Goal: Transaction & Acquisition: Purchase product/service

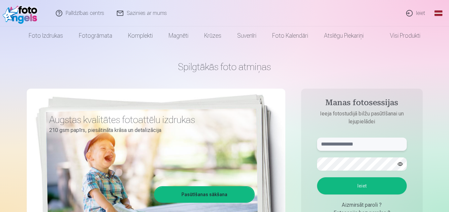
click at [344, 143] on input "text" at bounding box center [362, 143] width 90 height 13
type input "**********"
click at [362, 186] on button "Ieiet" at bounding box center [362, 185] width 90 height 17
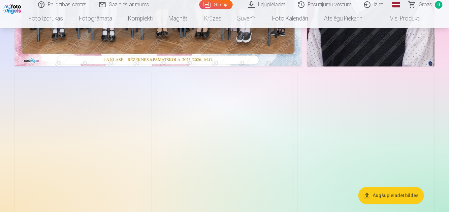
scroll to position [264, 0]
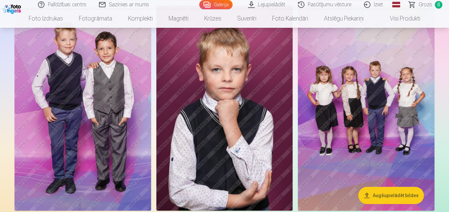
click at [101, 165] on img at bounding box center [83, 108] width 137 height 205
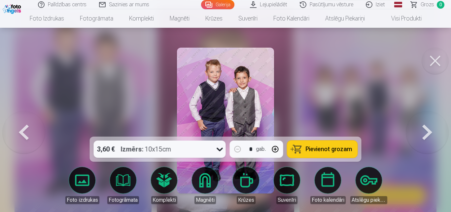
click at [353, 116] on div at bounding box center [225, 106] width 451 height 212
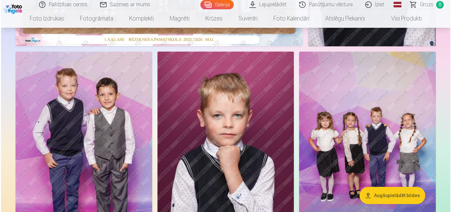
scroll to position [53, 0]
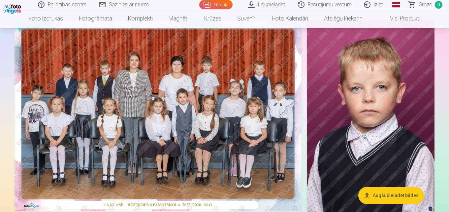
click at [121, 104] on img at bounding box center [158, 114] width 287 height 191
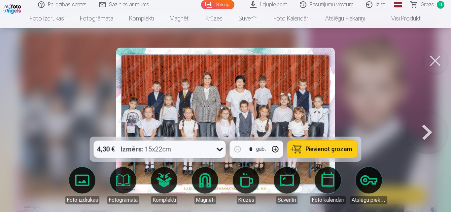
click at [312, 144] on button "Pievienot grozam" at bounding box center [322, 148] width 70 height 17
click at [426, 130] on button at bounding box center [427, 120] width 42 height 19
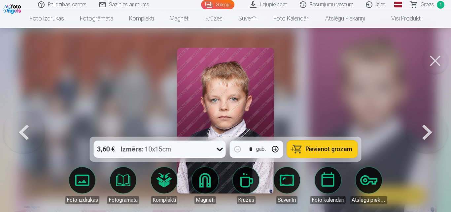
click at [426, 130] on button at bounding box center [427, 120] width 42 height 19
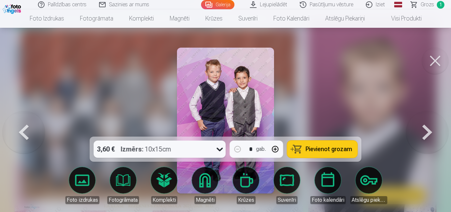
click at [426, 130] on button at bounding box center [427, 120] width 42 height 19
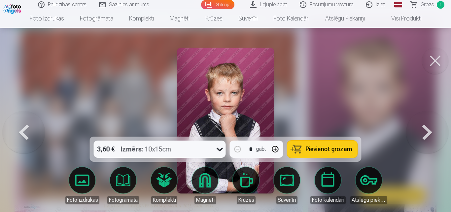
click at [425, 130] on button at bounding box center [427, 120] width 42 height 19
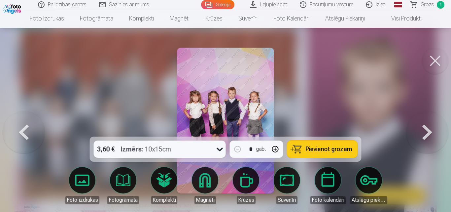
click at [425, 130] on button at bounding box center [427, 120] width 42 height 19
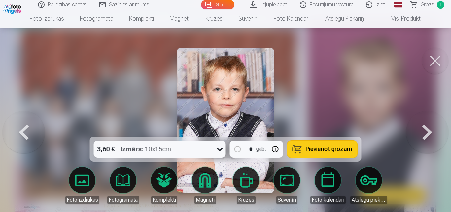
click at [425, 130] on button at bounding box center [427, 120] width 42 height 19
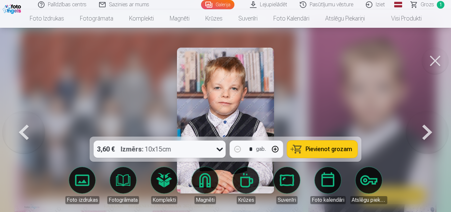
click at [425, 130] on button at bounding box center [427, 120] width 42 height 19
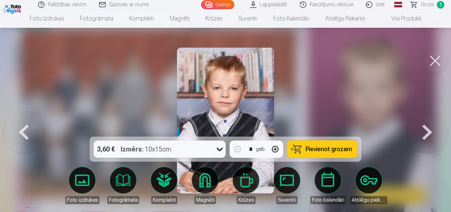
click at [425, 130] on button at bounding box center [427, 120] width 42 height 19
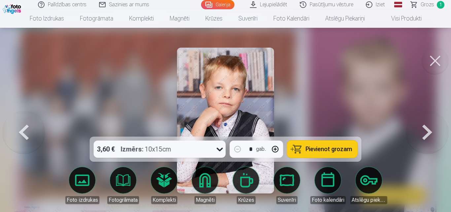
click at [425, 130] on button at bounding box center [427, 120] width 42 height 19
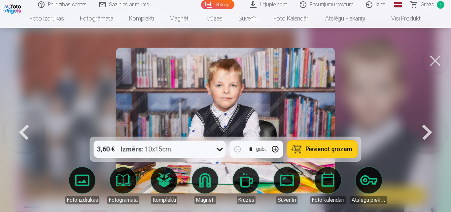
click at [425, 130] on button at bounding box center [427, 120] width 42 height 19
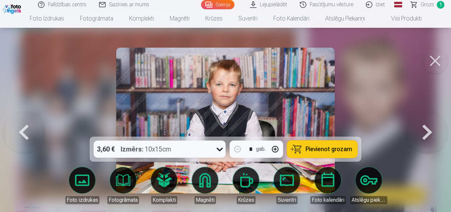
click at [425, 130] on button at bounding box center [427, 120] width 42 height 19
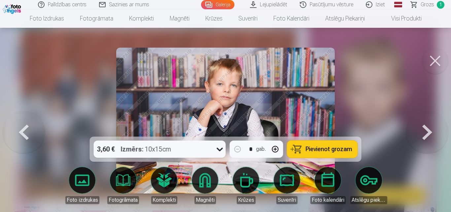
click at [425, 130] on button at bounding box center [427, 120] width 42 height 19
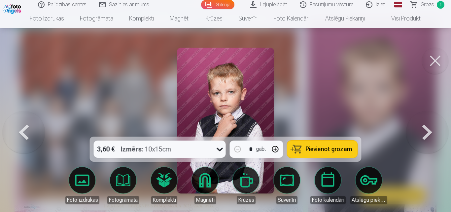
click at [424, 130] on button at bounding box center [427, 120] width 42 height 19
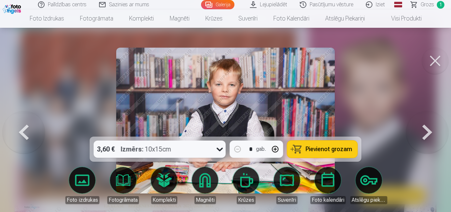
click at [40, 130] on button at bounding box center [24, 120] width 42 height 19
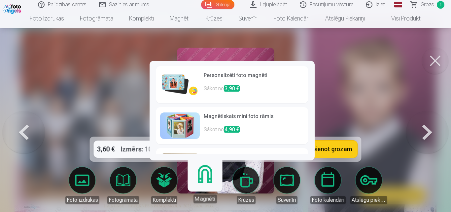
click at [208, 158] on body "Palīdzības centrs Sazinies ar mums Galerija Lejupielādēt Pasūtījumu vēsture Izi…" at bounding box center [225, 53] width 451 height 212
click at [234, 88] on span "3,90 €" at bounding box center [232, 88] width 16 height 6
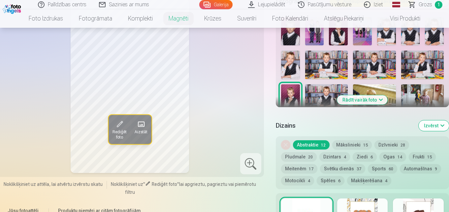
scroll to position [264, 0]
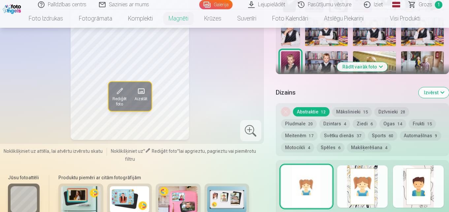
click at [297, 143] on button "Motocikli 4" at bounding box center [297, 147] width 33 height 9
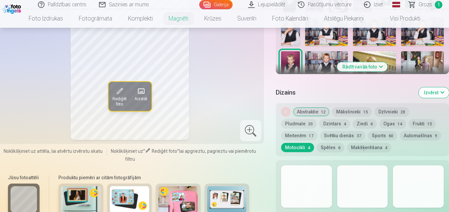
scroll to position [330, 0]
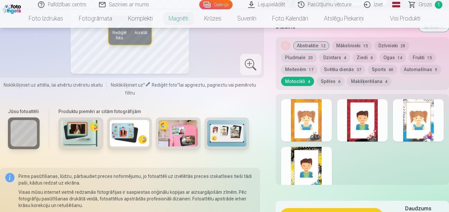
click at [366, 116] on div at bounding box center [362, 120] width 51 height 42
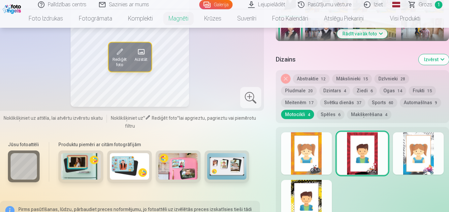
scroll to position [231, 0]
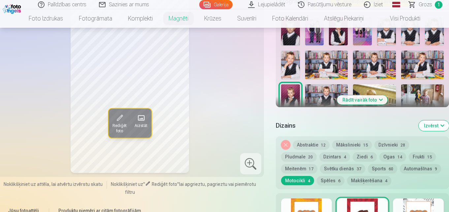
click at [343, 140] on button "Mākslinieki 15" at bounding box center [352, 144] width 40 height 9
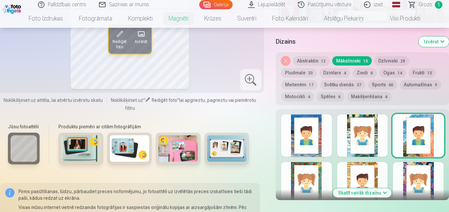
scroll to position [330, 0]
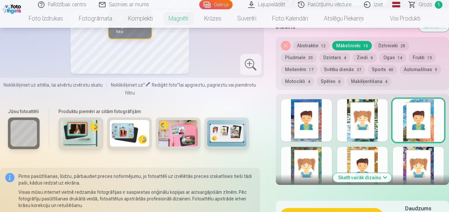
click at [310, 41] on button "Abstraktie 12" at bounding box center [311, 45] width 37 height 9
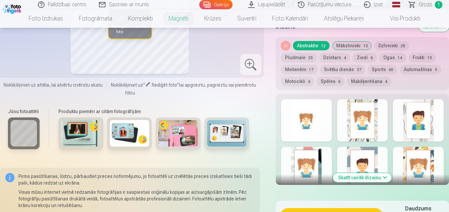
click at [357, 106] on div at bounding box center [362, 120] width 51 height 42
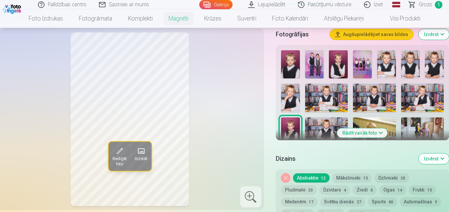
scroll to position [231, 0]
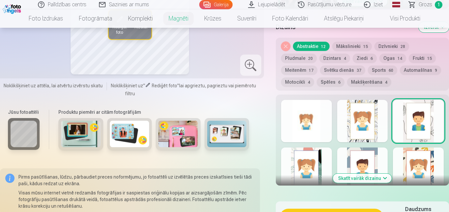
scroll to position [330, 0]
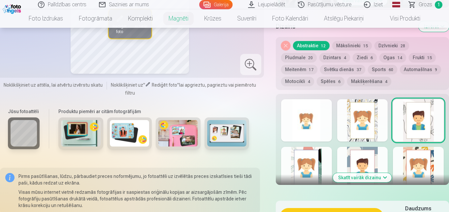
click at [413, 66] on button "Automašīnas 9" at bounding box center [420, 69] width 41 height 9
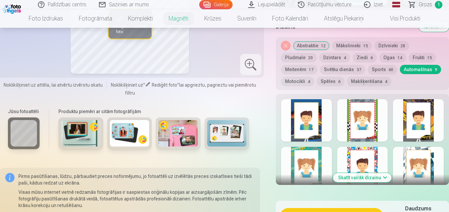
click at [313, 129] on div at bounding box center [306, 120] width 51 height 42
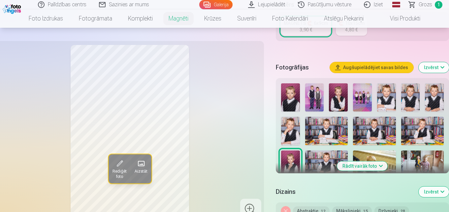
scroll to position [231, 0]
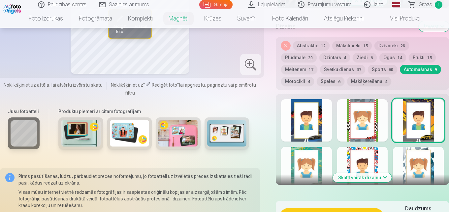
click at [315, 162] on div at bounding box center [306, 168] width 51 height 42
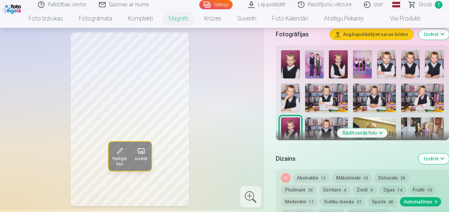
scroll to position [297, 0]
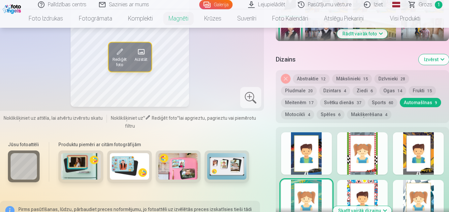
click at [371, 180] on div at bounding box center [362, 201] width 51 height 42
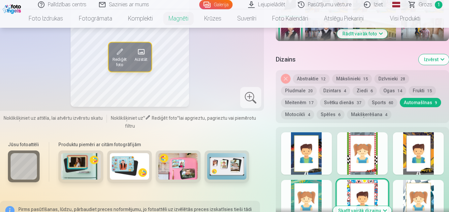
click at [424, 183] on div at bounding box center [418, 201] width 51 height 42
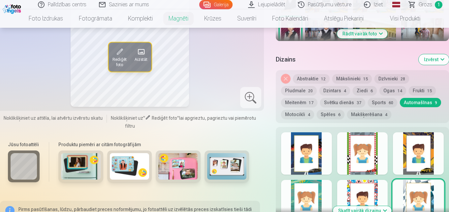
click at [385, 206] on button "Skatīt vairāk dizainu" at bounding box center [362, 210] width 59 height 9
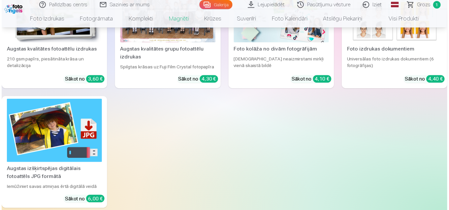
scroll to position [727, 0]
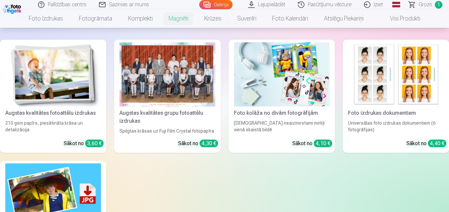
click at [161, 84] on div at bounding box center [167, 74] width 96 height 64
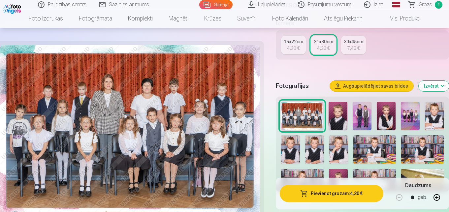
scroll to position [198, 0]
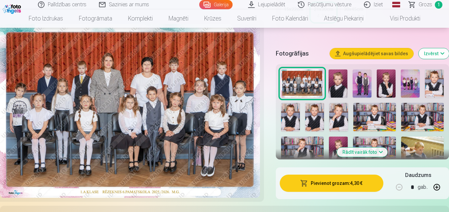
click at [340, 145] on img at bounding box center [338, 150] width 19 height 28
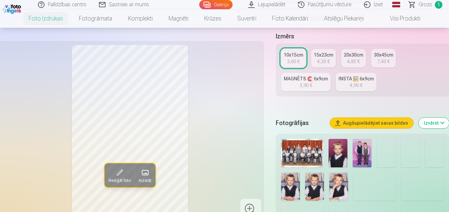
scroll to position [231, 0]
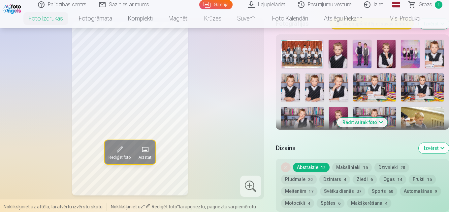
click at [339, 115] on img at bounding box center [338, 121] width 19 height 28
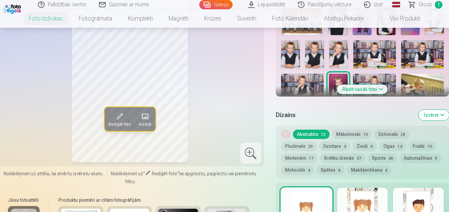
scroll to position [330, 0]
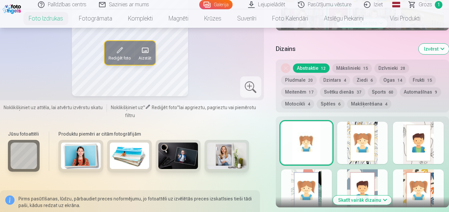
click at [386, 94] on button "Sports 60" at bounding box center [382, 91] width 29 height 9
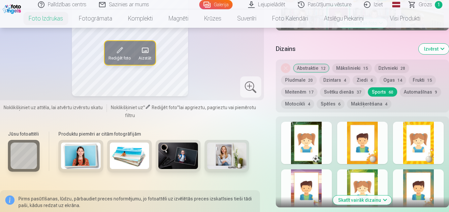
click at [406, 92] on button "Automašīnas 9" at bounding box center [420, 91] width 41 height 9
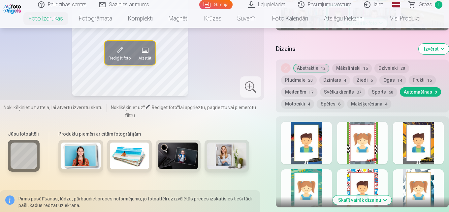
click at [421, 141] on div at bounding box center [418, 142] width 51 height 42
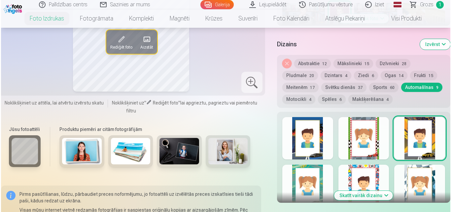
scroll to position [429, 0]
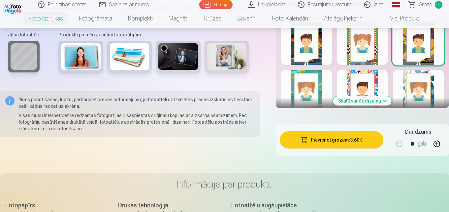
click at [337, 142] on button "Pievienot grozam : 3,60 €" at bounding box center [332, 139] width 104 height 17
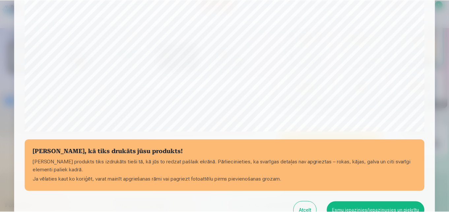
scroll to position [198, 0]
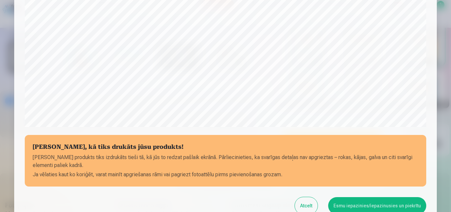
click at [347, 206] on button "Esmu iepazinies/iepazinusies un piekrītu" at bounding box center [377, 205] width 98 height 17
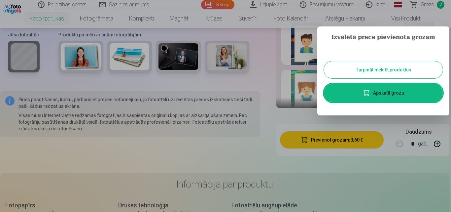
click at [362, 68] on button "Turpināt meklēt produktus" at bounding box center [383, 69] width 119 height 17
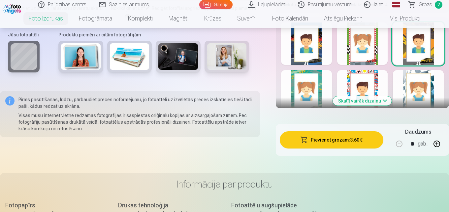
click at [417, 6] on link "Grozs 2" at bounding box center [426, 4] width 46 height 9
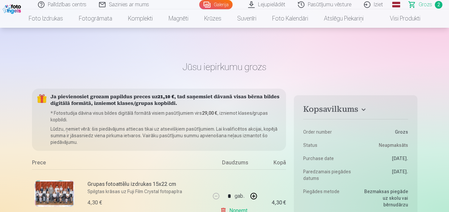
scroll to position [132, 0]
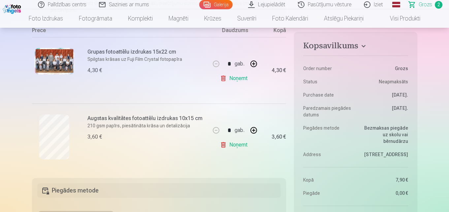
click at [240, 146] on link "Noņemt" at bounding box center [235, 144] width 30 height 13
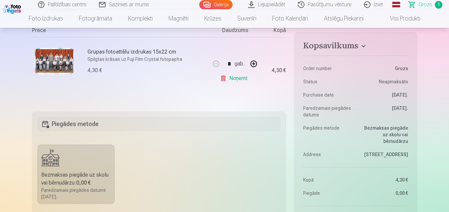
click at [228, 146] on fieldset "Piegādes metode Bezmaksas piegāde uz skolu vai bērnudārzu : 0,00 € Paredzamais …" at bounding box center [159, 189] width 254 height 157
click at [223, 146] on fieldset "Piegādes metode Bezmaksas piegāde uz skolu vai bērnudārzu : 0,00 € Paredzamais …" at bounding box center [159, 189] width 254 height 157
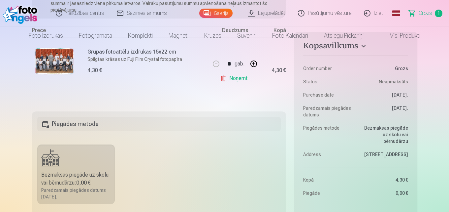
scroll to position [0, 0]
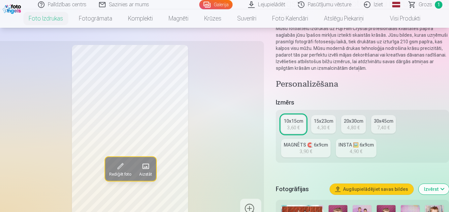
scroll to position [99, 0]
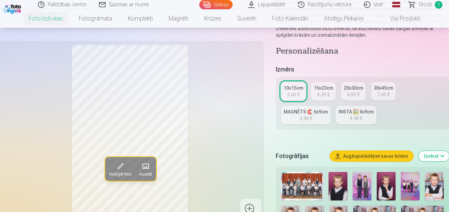
click at [303, 120] on div "3,90 €" at bounding box center [306, 118] width 13 height 7
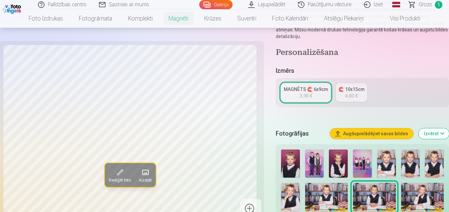
scroll to position [165, 0]
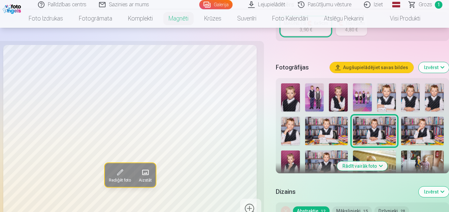
click at [342, 90] on img at bounding box center [338, 97] width 19 height 28
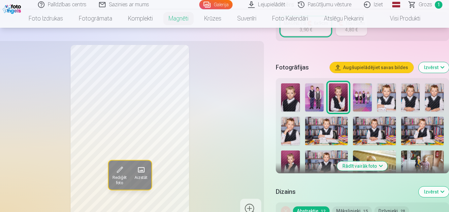
click at [290, 154] on img at bounding box center [290, 164] width 19 height 28
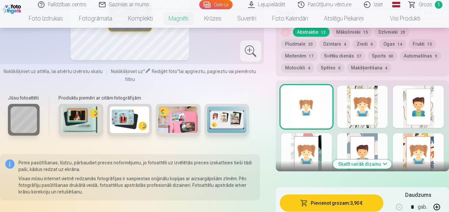
scroll to position [278, 0]
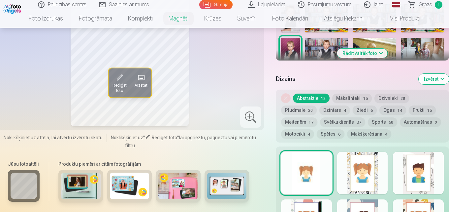
click at [415, 117] on button "Automašīnas 9" at bounding box center [420, 121] width 41 height 9
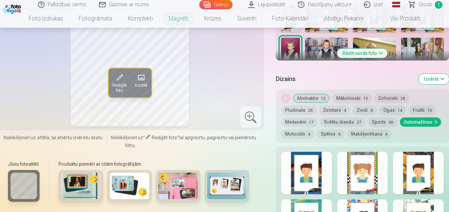
click at [423, 158] on div at bounding box center [418, 172] width 51 height 42
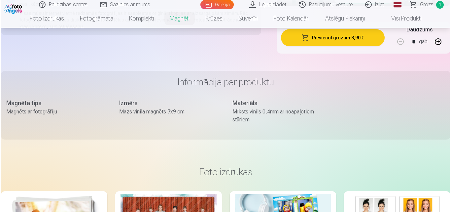
scroll to position [377, 0]
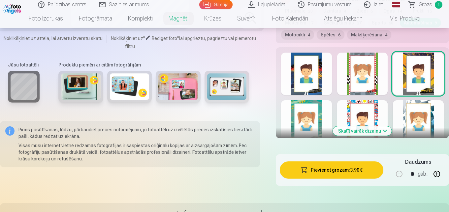
click at [344, 166] on button "Pievienot grozam : 3,90 €" at bounding box center [332, 169] width 104 height 17
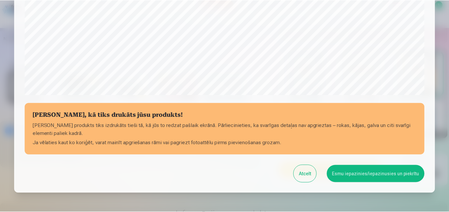
scroll to position [252, 0]
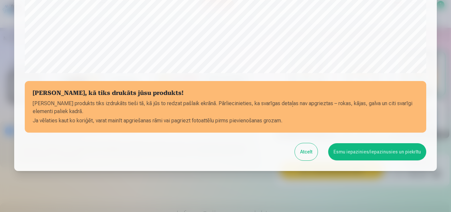
click at [365, 150] on button "Esmu iepazinies/iepazinusies un piekrītu" at bounding box center [377, 151] width 98 height 17
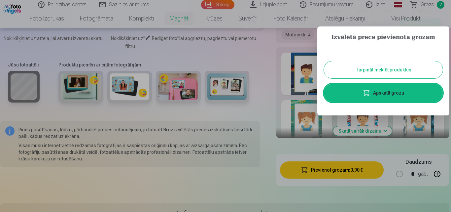
click at [381, 93] on link "Apskatīt grozu" at bounding box center [383, 92] width 119 height 18
click at [381, 93] on div "Skatīt vairāk dizainu" at bounding box center [362, 92] width 173 height 91
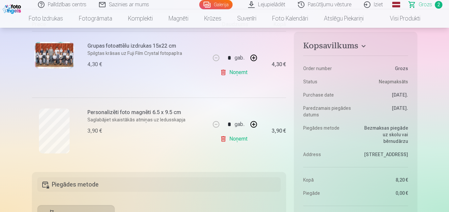
scroll to position [132, 0]
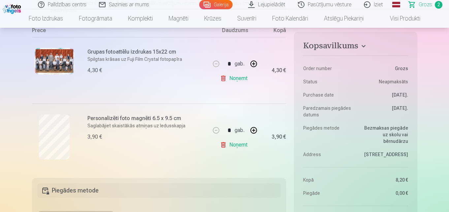
click at [255, 130] on button "button" at bounding box center [254, 130] width 16 height 16
type input "*"
click at [255, 130] on div "* gab." at bounding box center [234, 130] width 53 height 16
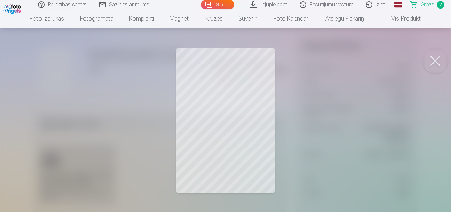
click at [447, 56] on button at bounding box center [435, 61] width 26 height 26
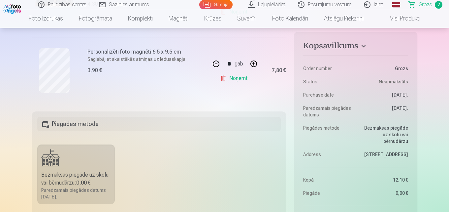
scroll to position [231, 0]
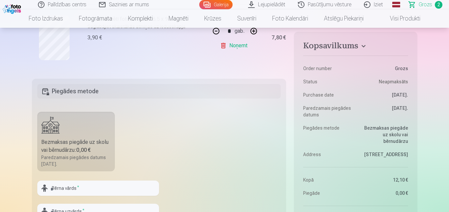
click at [385, 61] on dl "Order number Grozs Status Neapmaksāts Purchase date 11.10.2025. Paredzamais pie…" at bounding box center [355, 144] width 105 height 182
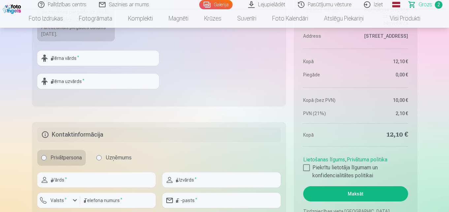
scroll to position [429, 0]
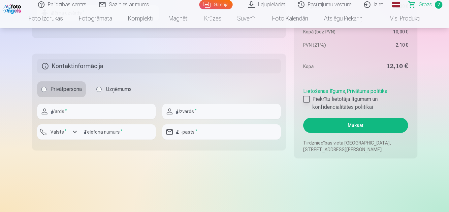
click at [307, 98] on div at bounding box center [306, 99] width 7 height 7
click at [50, 112] on input "text" at bounding box center [96, 111] width 118 height 15
type input "******"
click at [192, 112] on input "text" at bounding box center [221, 111] width 118 height 15
type input "*******"
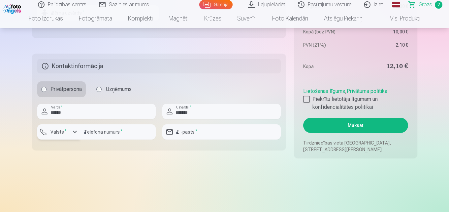
click at [74, 131] on div "button" at bounding box center [75, 132] width 8 height 8
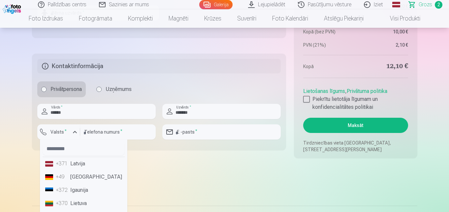
click at [83, 165] on li "+371 Latvija" at bounding box center [84, 163] width 82 height 13
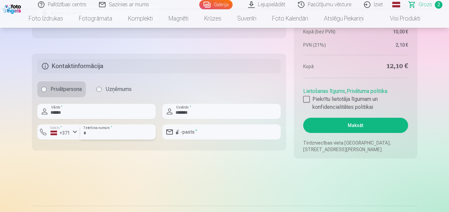
click at [95, 133] on input "number" at bounding box center [118, 131] width 76 height 15
type input "********"
click at [189, 131] on input "email" at bounding box center [221, 131] width 118 height 15
type input "**********"
click at [353, 123] on button "Maksāt" at bounding box center [355, 124] width 105 height 15
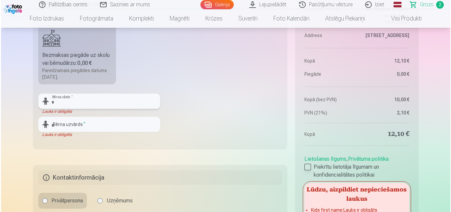
scroll to position [379, 0]
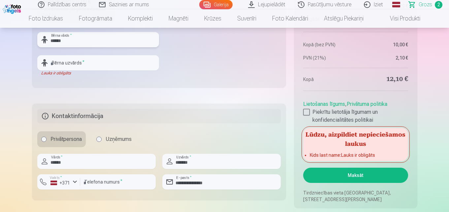
type input "******"
click at [69, 63] on input "text" at bounding box center [98, 62] width 122 height 15
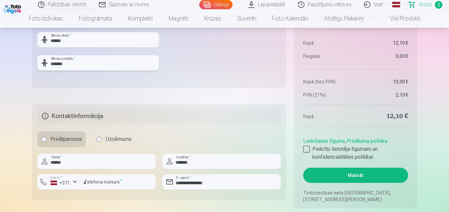
type input "*******"
click at [355, 176] on button "Maksāt" at bounding box center [355, 174] width 105 height 15
